Goal: Information Seeking & Learning: Find specific fact

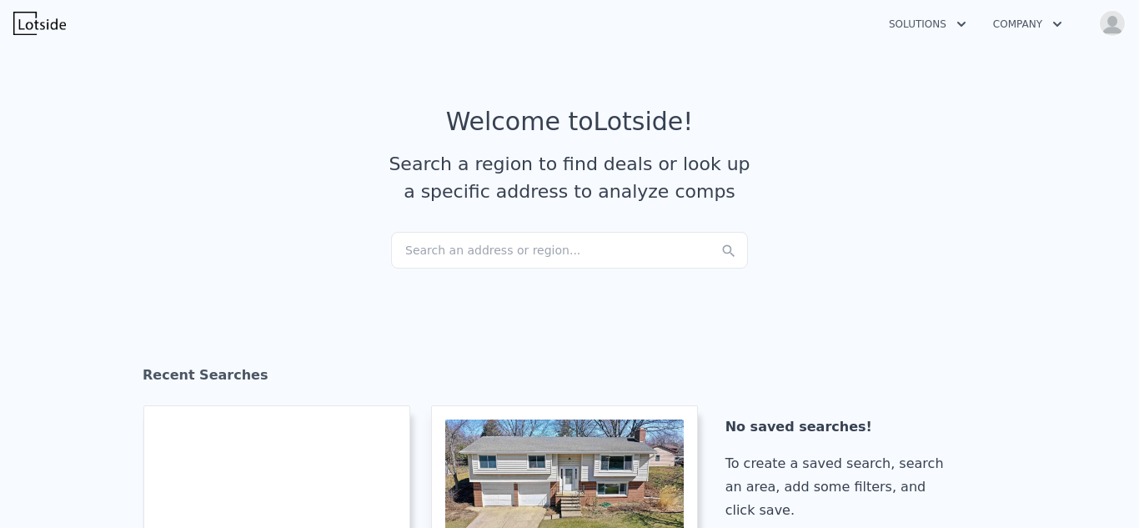
checkbox input "true"
click at [1060, 23] on icon "button" at bounding box center [1057, 24] width 8 height 5
click at [1039, 151] on article "Welcome to Lotside ! Search a region to find deals or look up a specific addres…" at bounding box center [570, 169] width 1068 height 125
click at [1108, 28] on img "button" at bounding box center [1112, 23] width 27 height 27
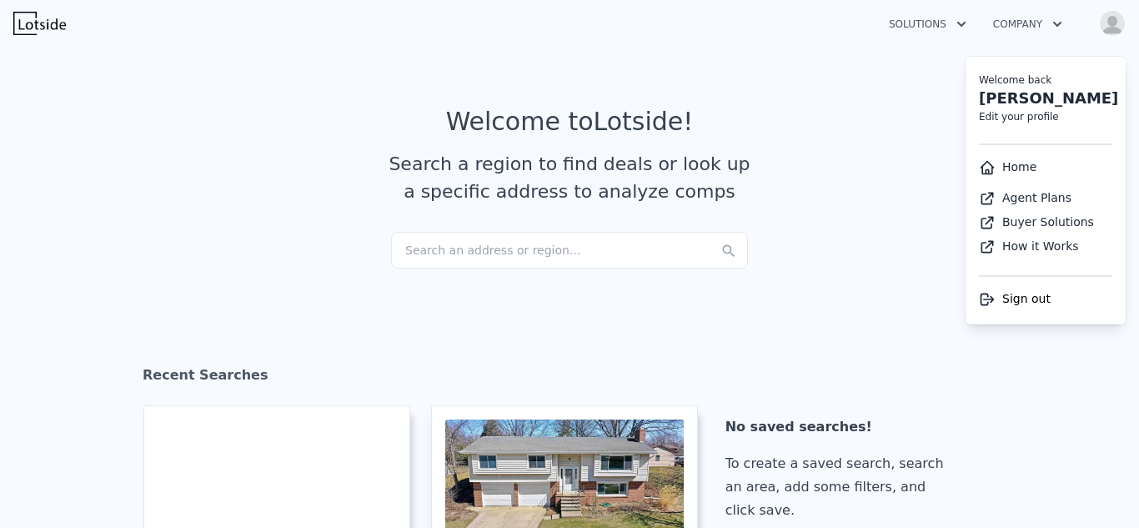
click at [798, 230] on article "Welcome to Lotside ! Search a region to find deals or look up a specific addres…" at bounding box center [570, 169] width 1068 height 125
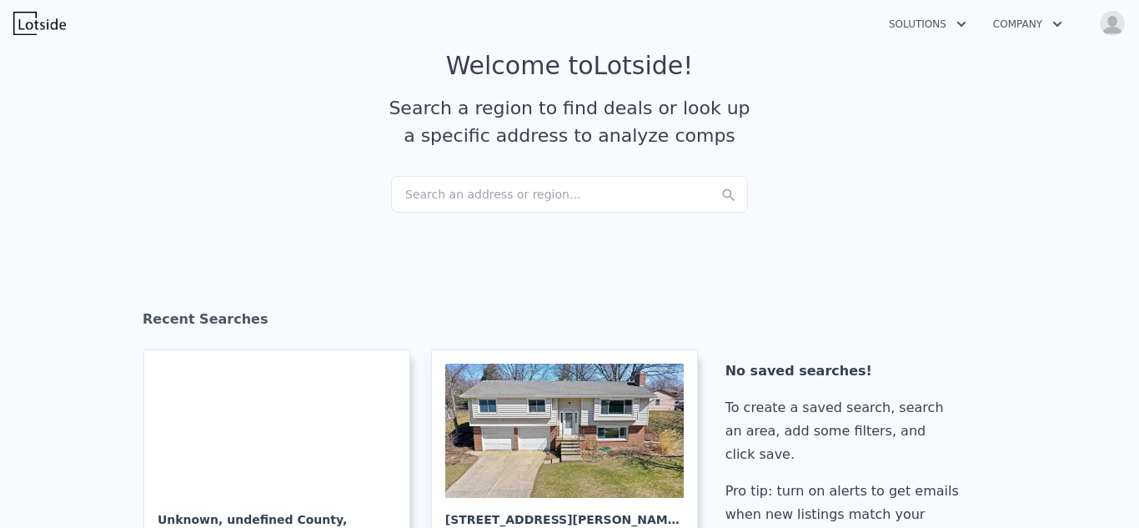
scroll to position [100, 0]
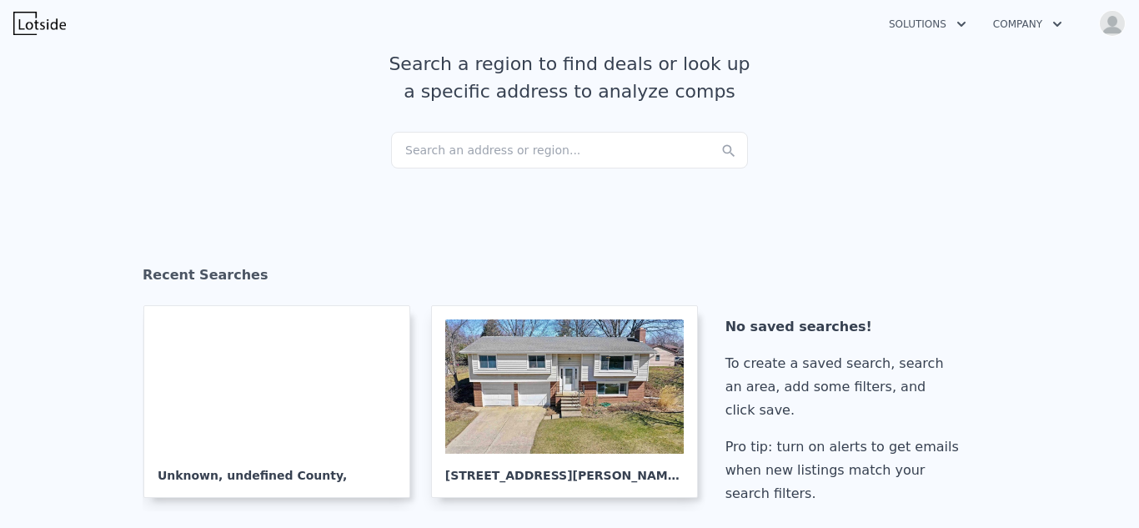
click at [483, 143] on div "Search an address or region..." at bounding box center [569, 150] width 357 height 37
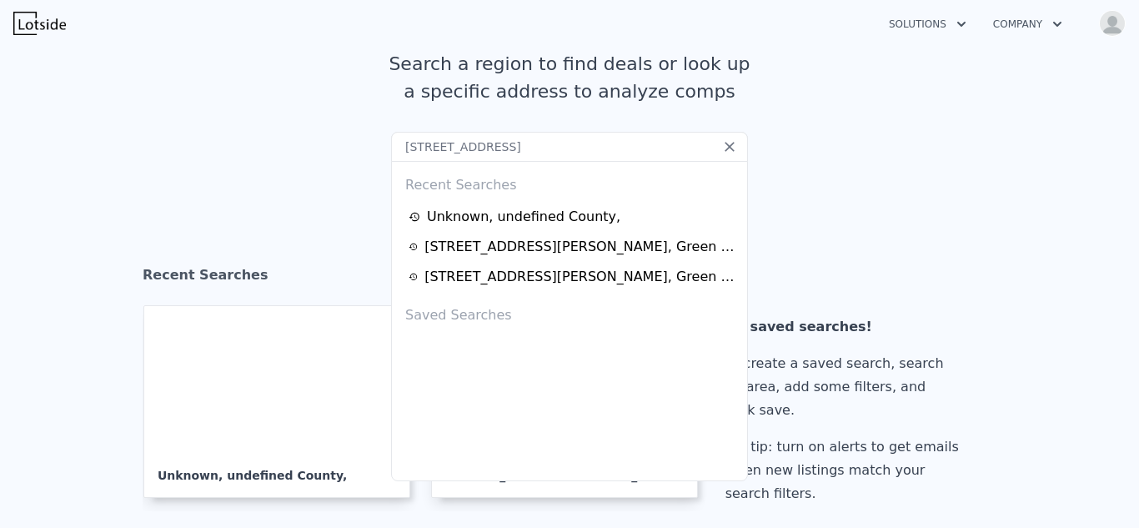
type input "24 E 3rd st, clintonville"
click at [727, 153] on icon at bounding box center [730, 146] width 17 height 17
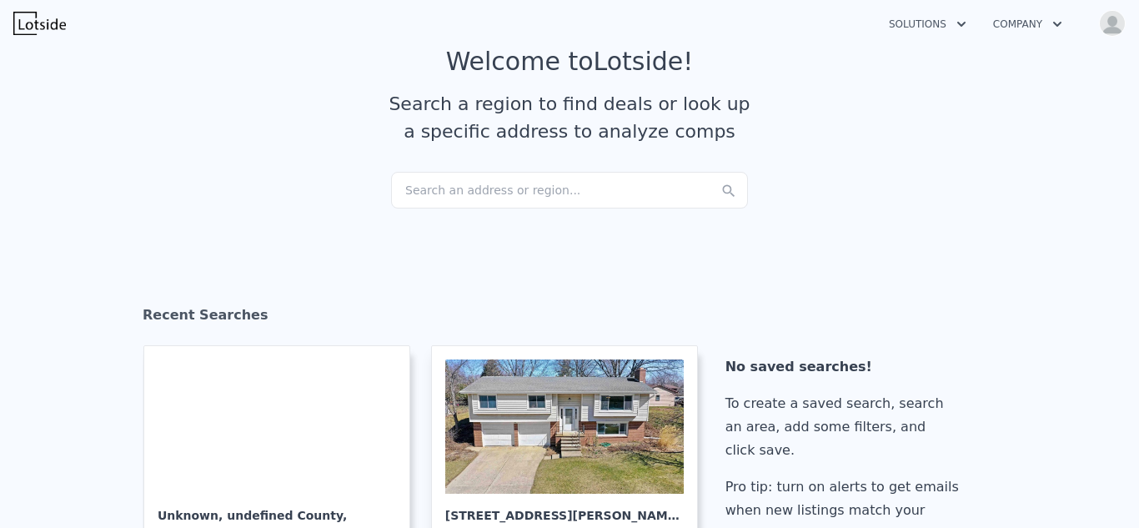
scroll to position [0, 0]
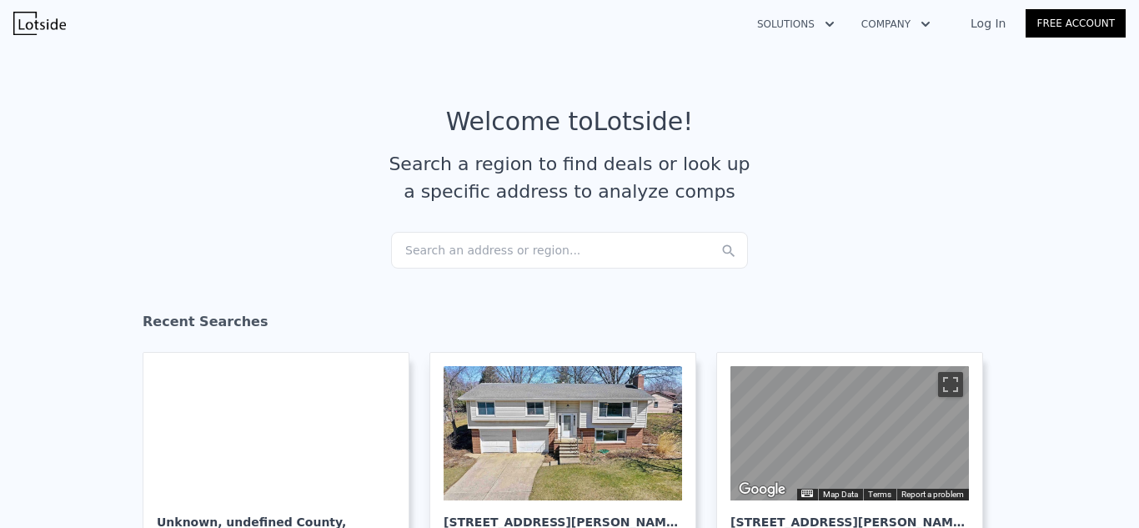
click at [992, 28] on link "Log In" at bounding box center [988, 23] width 75 height 17
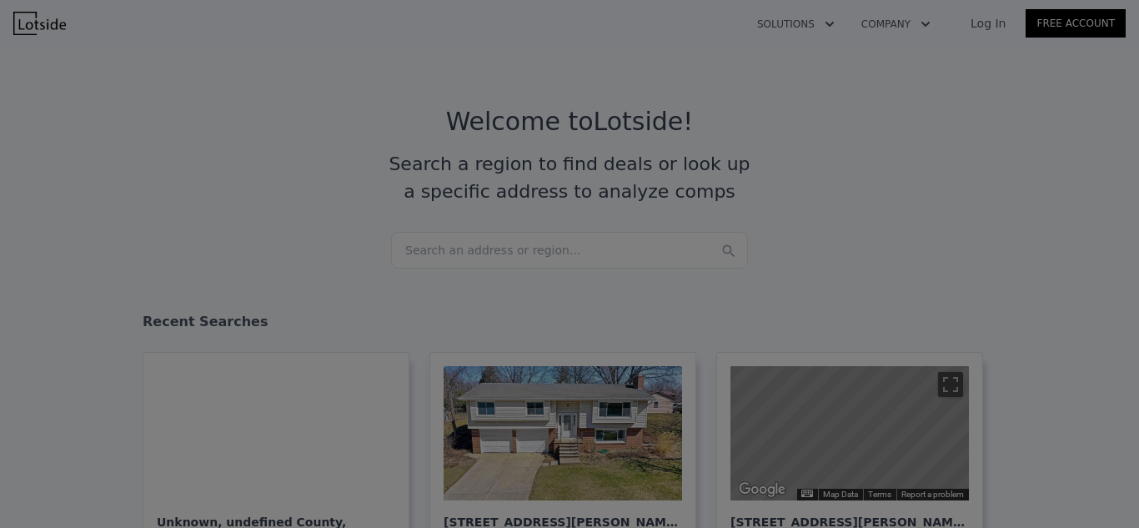
type input "titletowncashbuyers@yahoo.com"
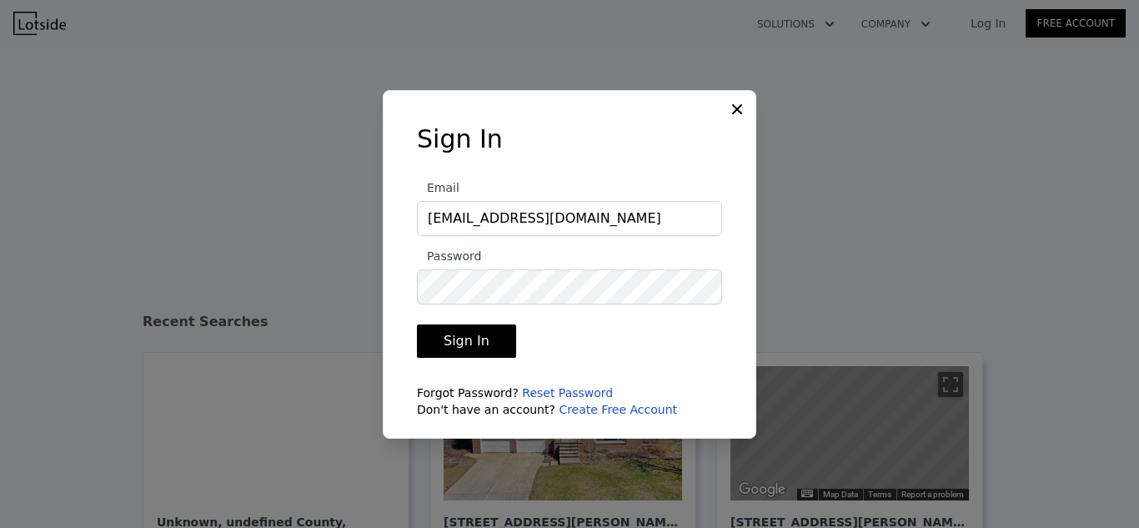
click at [472, 349] on button "Sign In" at bounding box center [466, 340] width 99 height 33
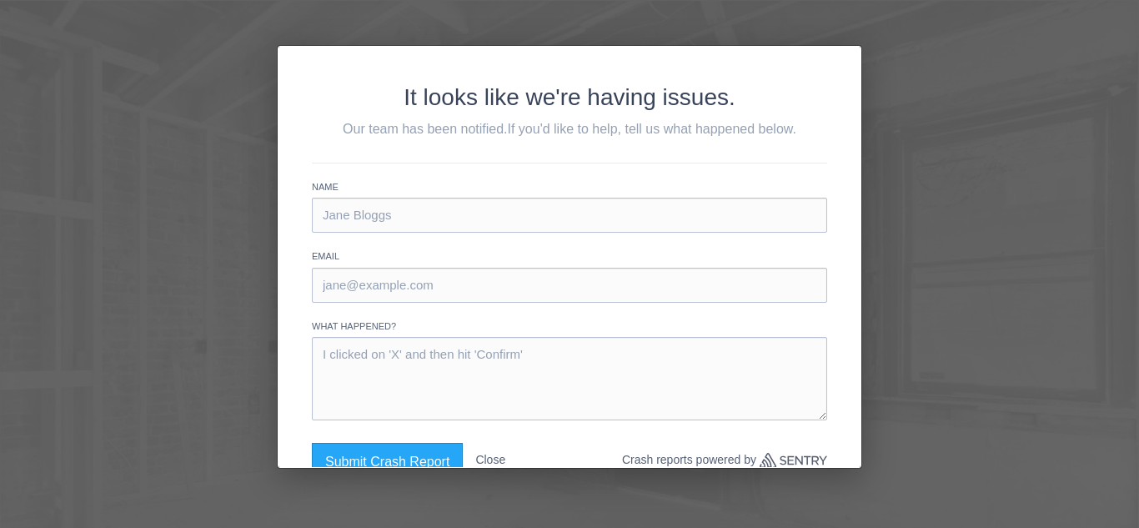
click at [171, 52] on div "It looks like we're having issues. Our team has been notified. If you'd like to…" at bounding box center [569, 264] width 1139 height 528
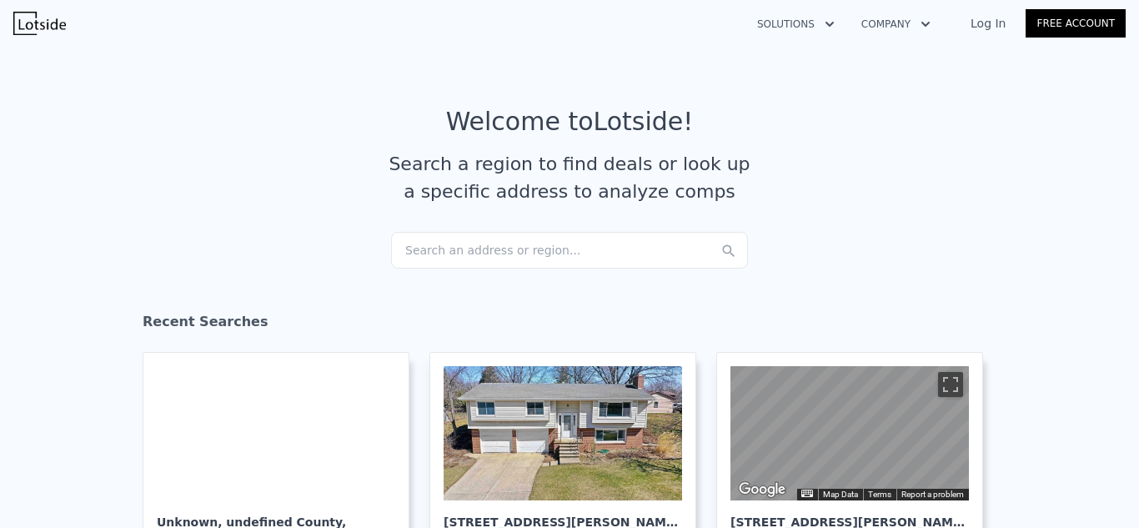
click at [986, 25] on link "Log In" at bounding box center [988, 23] width 75 height 17
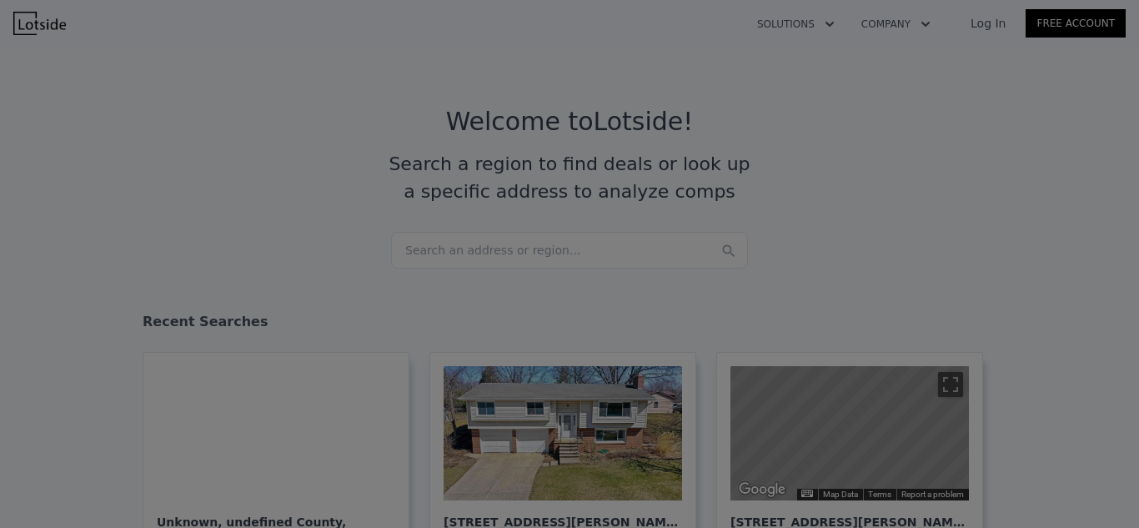
type input "titletowncashbuyers@yahoo.com"
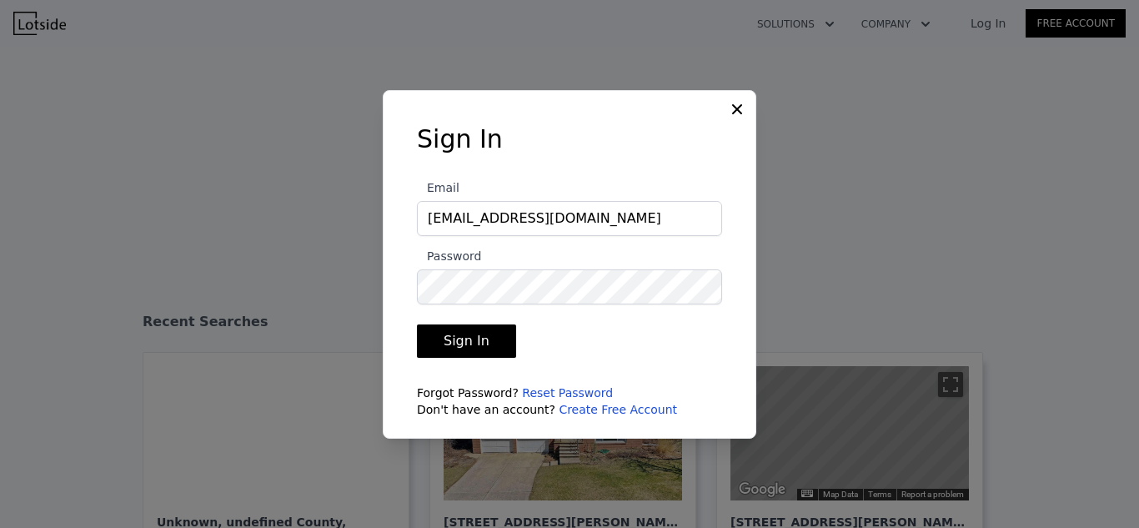
click at [475, 335] on button "Sign In" at bounding box center [466, 340] width 99 height 33
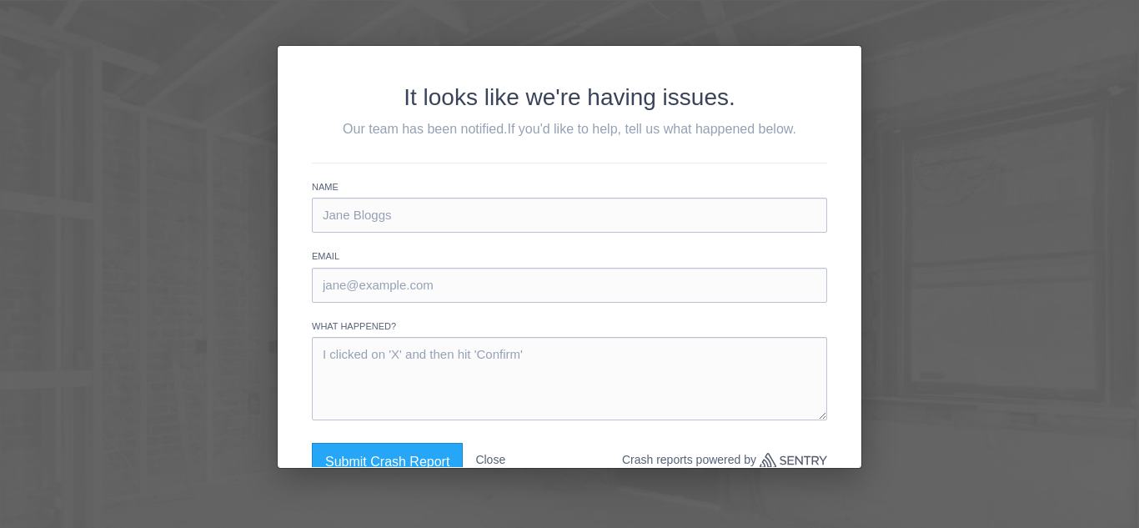
click at [1036, 204] on div "It looks like we're having issues. Our team has been notified. If you'd like to…" at bounding box center [569, 264] width 1139 height 528
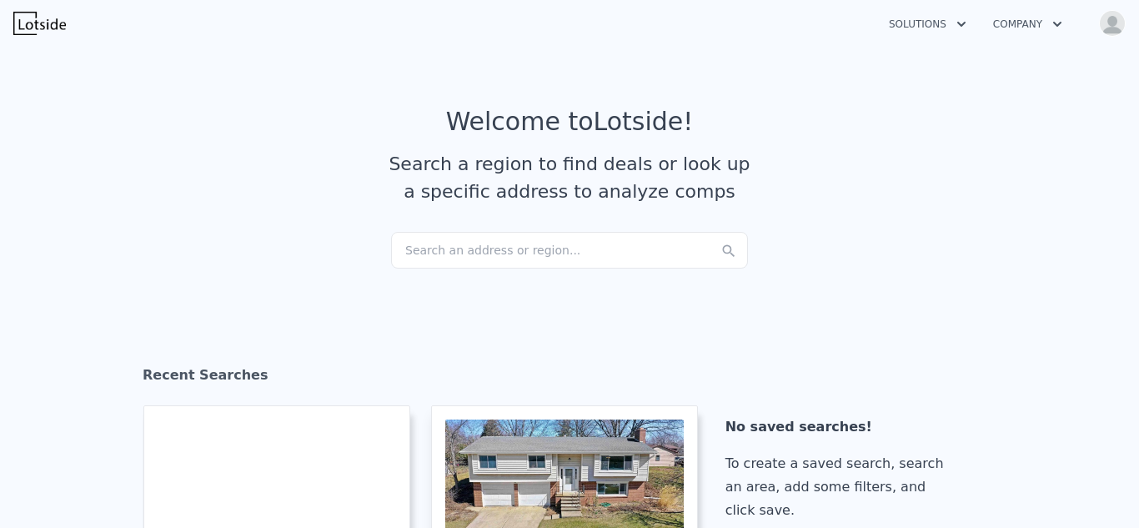
checkbox input "true"
click at [1109, 23] on img "button" at bounding box center [1112, 23] width 27 height 27
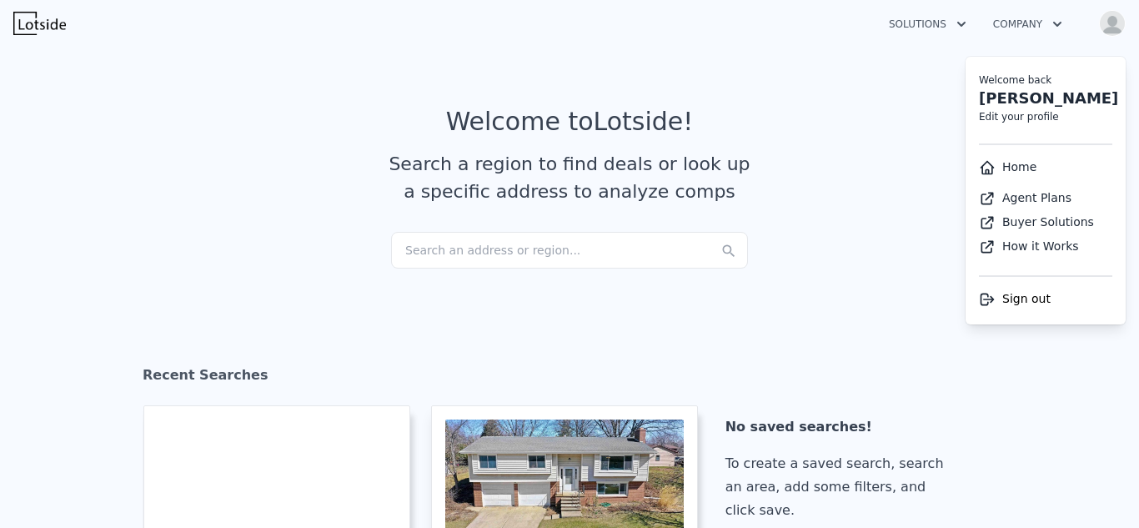
click at [846, 123] on article "Welcome to Lotside ! Search a region to find deals or look up a specific addres…" at bounding box center [570, 169] width 1068 height 125
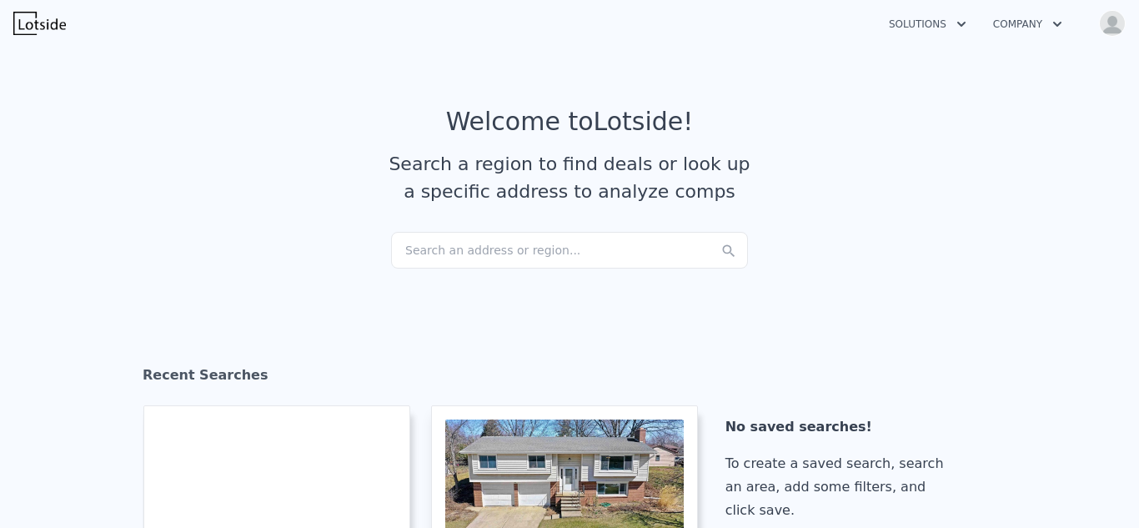
click at [461, 247] on div "Search an address or region..." at bounding box center [569, 250] width 357 height 37
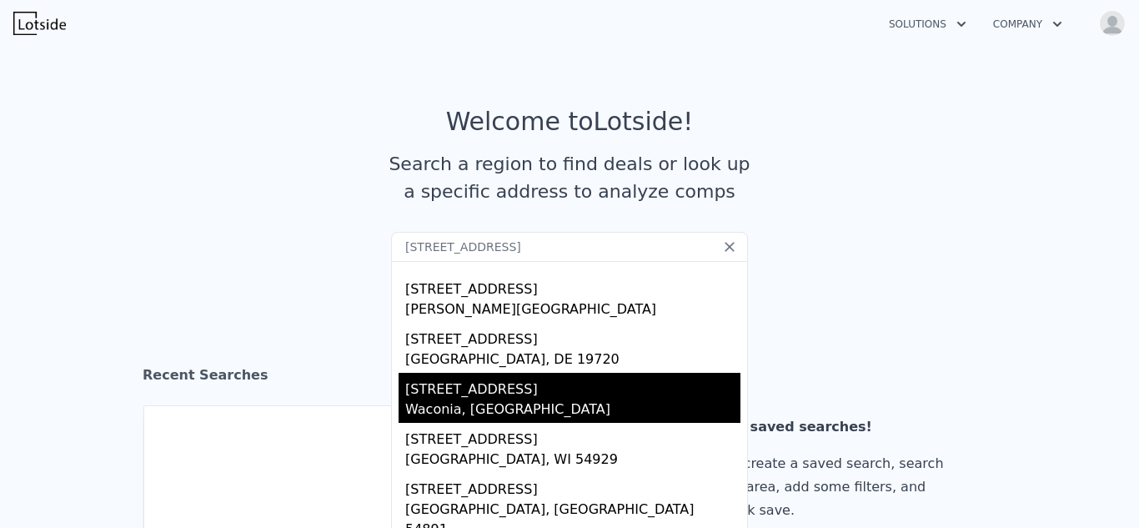
scroll to position [47, 0]
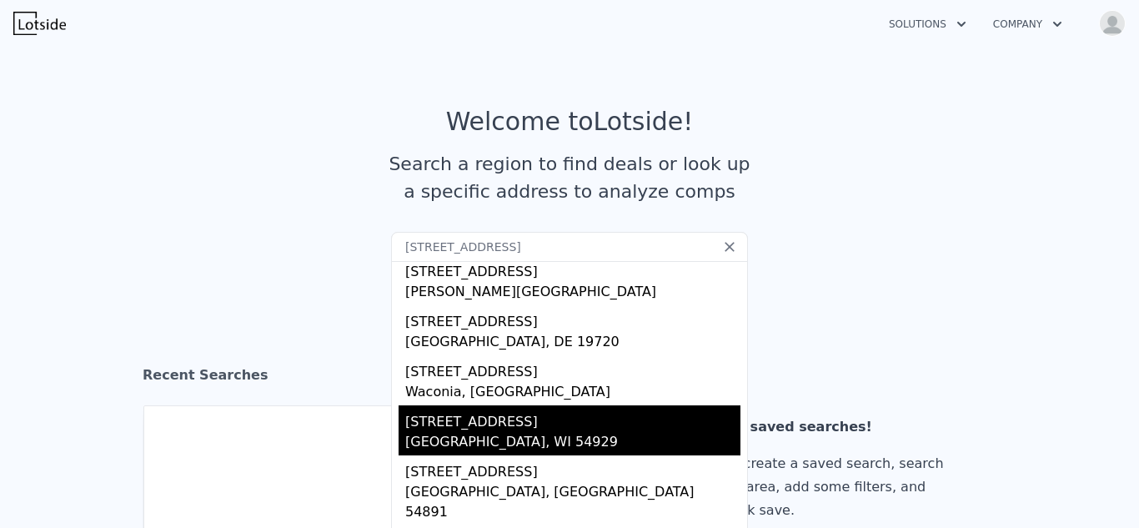
type input "[STREET_ADDRESS]"
click at [490, 418] on div "[STREET_ADDRESS]" at bounding box center [572, 418] width 335 height 27
